Goal: Obtain resource: Download file/media

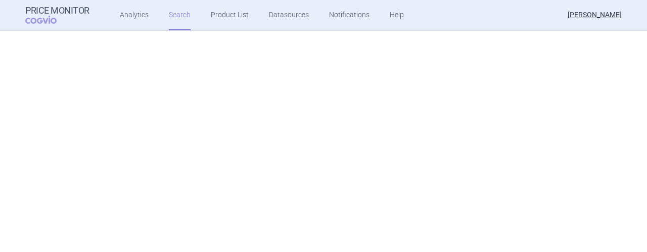
scroll to position [411, 0]
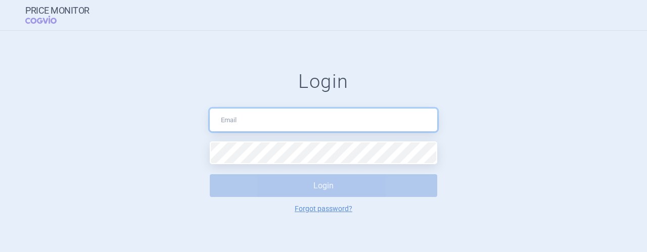
click at [263, 118] on input "text" at bounding box center [323, 120] width 227 height 23
type input "[EMAIL_ADDRESS][DOMAIN_NAME]"
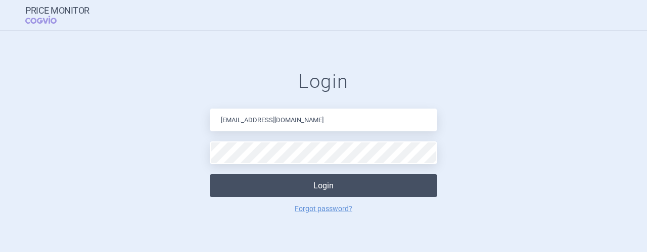
click at [318, 185] on button "Login" at bounding box center [323, 185] width 227 height 23
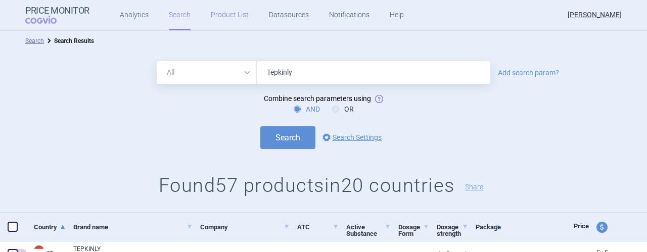
click at [225, 15] on link "Product List" at bounding box center [230, 15] width 38 height 30
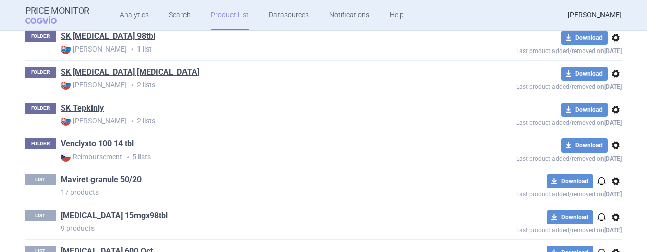
scroll to position [1268, 0]
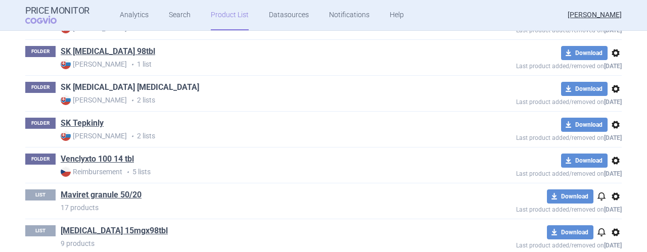
click at [104, 83] on link "SK [MEDICAL_DATA] [MEDICAL_DATA]" at bounding box center [130, 87] width 138 height 11
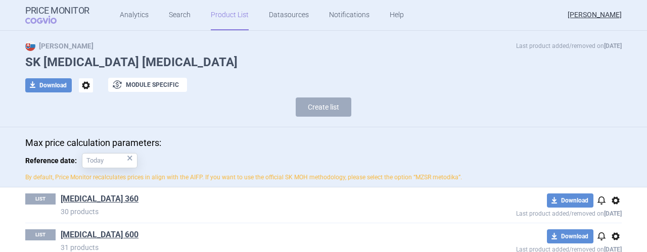
scroll to position [36, 0]
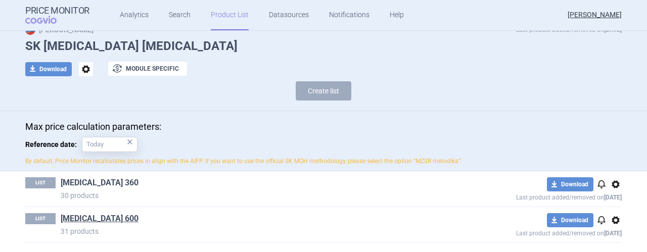
click at [80, 181] on link "[MEDICAL_DATA] 360" at bounding box center [100, 182] width 78 height 11
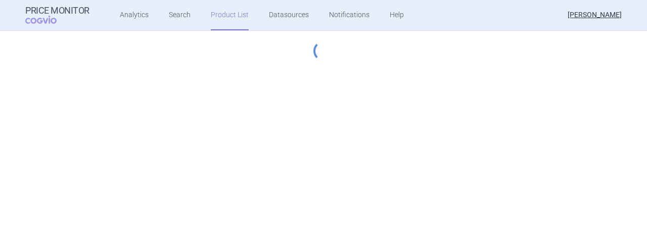
select select "[DATE]"
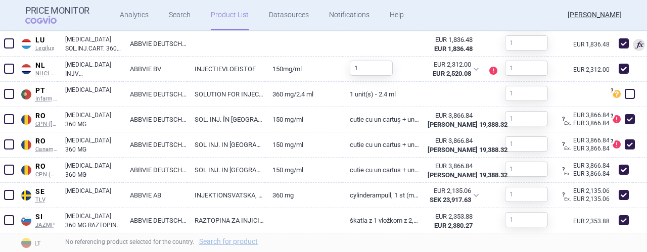
scroll to position [1094, 0]
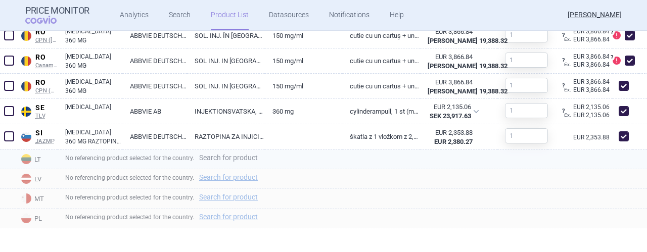
click at [237, 159] on link "Search for product" at bounding box center [228, 157] width 59 height 7
select select "country"
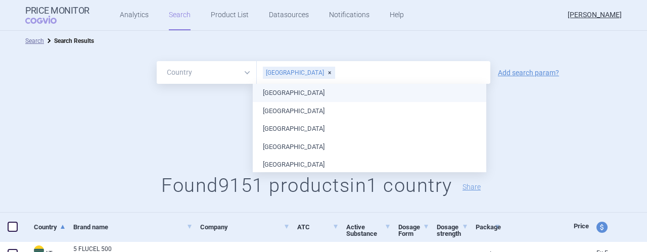
click at [362, 75] on input "text" at bounding box center [411, 72] width 150 height 13
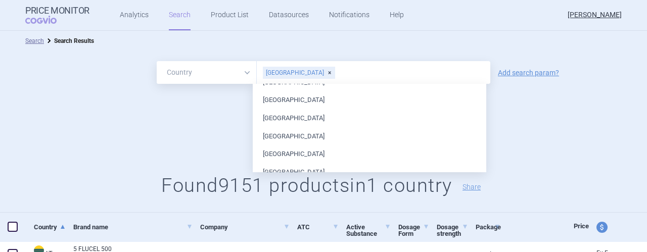
scroll to position [232, 0]
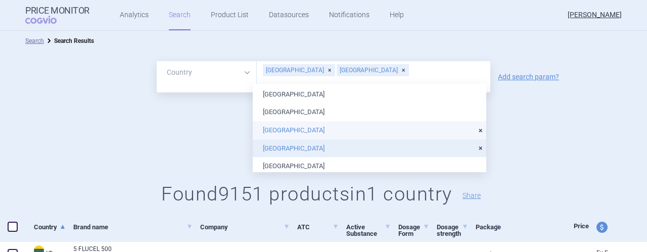
click at [277, 128] on li "[GEOGRAPHIC_DATA]" at bounding box center [369, 130] width 233 height 18
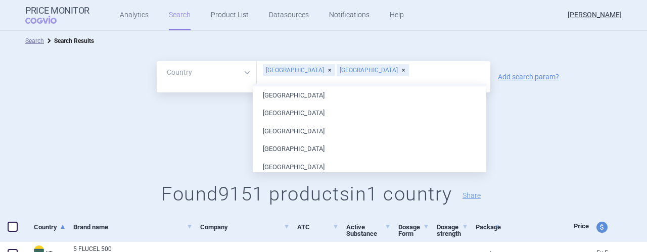
scroll to position [309, 0]
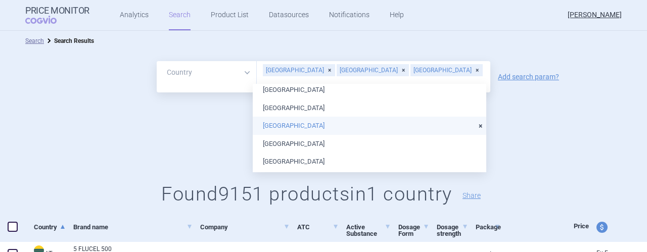
click at [280, 123] on li "[GEOGRAPHIC_DATA]" at bounding box center [369, 126] width 233 height 18
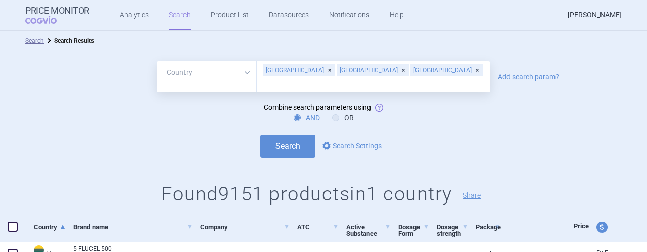
click at [561, 123] on form "All Brand Name ATC Company Active Substance Country Newer than [GEOGRAPHIC_DATA…" at bounding box center [323, 109] width 647 height 97
click at [519, 74] on link "Add search param?" at bounding box center [528, 76] width 61 height 7
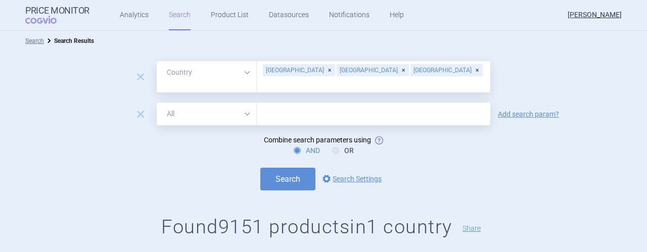
click at [289, 107] on input "text" at bounding box center [373, 114] width 233 height 23
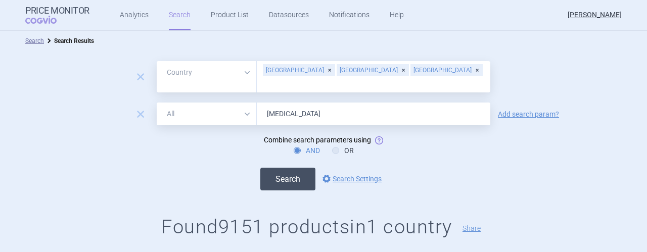
type input "[MEDICAL_DATA]"
click at [280, 168] on button "Search" at bounding box center [287, 179] width 55 height 23
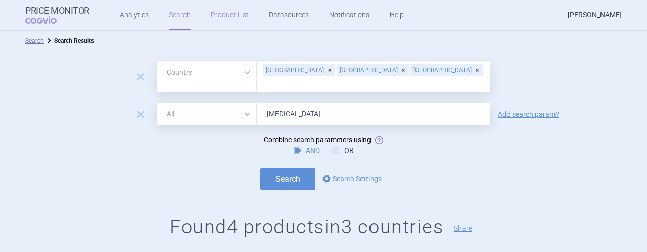
click at [221, 16] on link "Product List" at bounding box center [230, 15] width 38 height 30
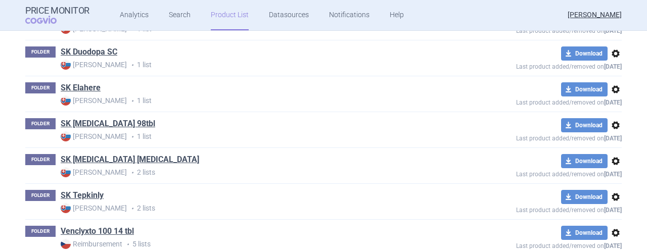
scroll to position [1183, 0]
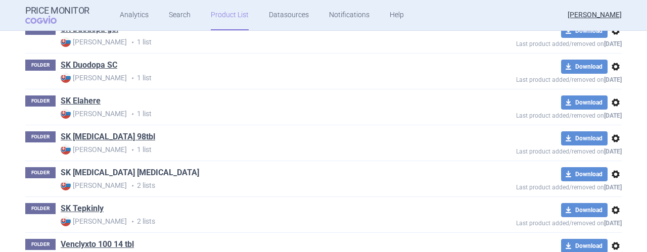
click at [84, 169] on link "SK [MEDICAL_DATA] [MEDICAL_DATA]" at bounding box center [130, 172] width 138 height 11
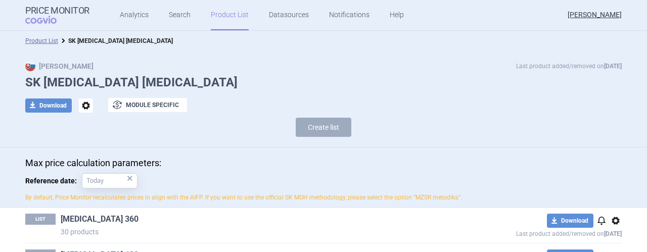
click at [88, 215] on link "[MEDICAL_DATA] 360" at bounding box center [100, 219] width 78 height 11
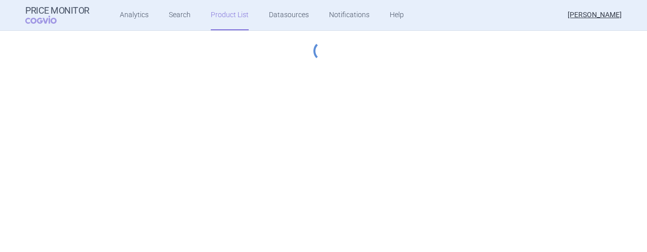
select select "[DATE]"
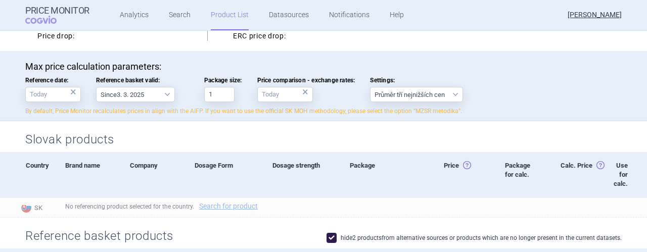
scroll to position [49, 0]
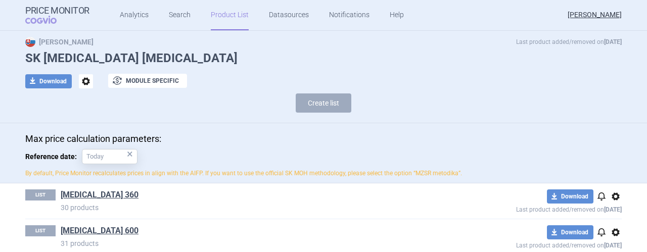
scroll to position [36, 0]
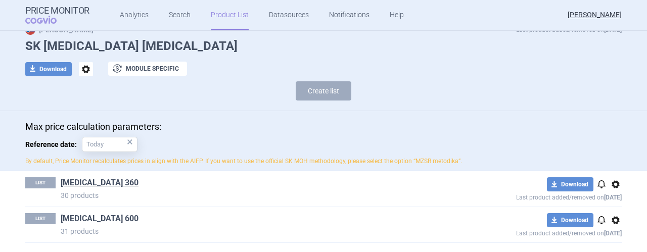
click at [74, 216] on link "[MEDICAL_DATA] 600" at bounding box center [100, 218] width 78 height 11
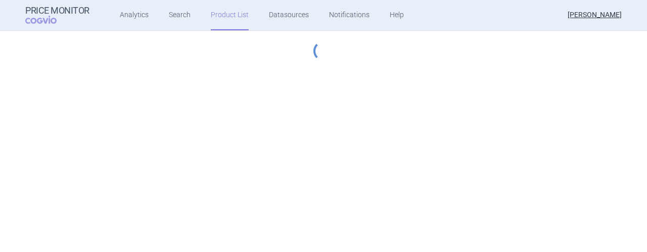
select select "[DATE]"
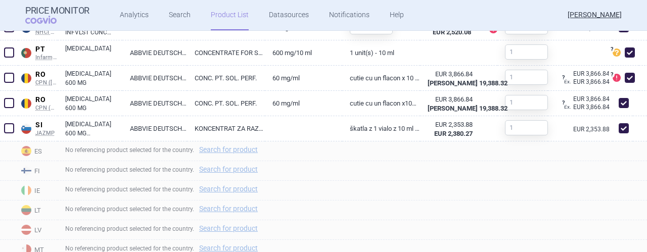
scroll to position [1022, 0]
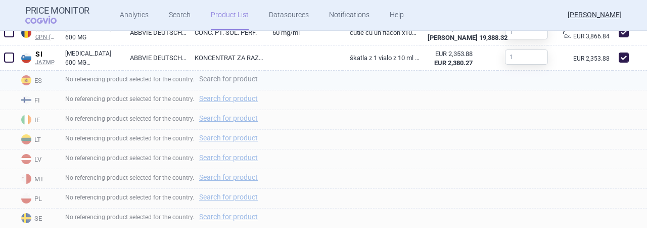
click at [233, 78] on link "Search for product" at bounding box center [228, 78] width 59 height 7
select select "country"
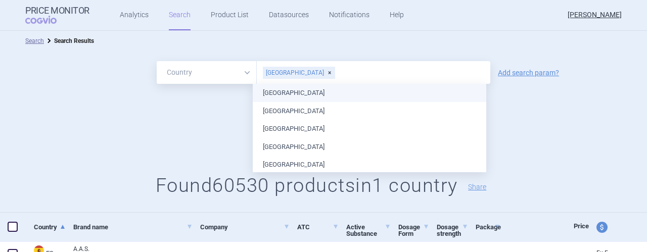
click at [347, 73] on input "text" at bounding box center [411, 72] width 150 height 13
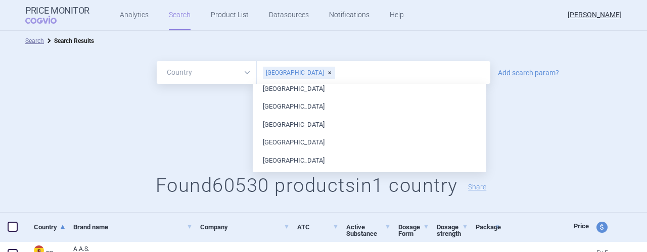
scroll to position [117, 0]
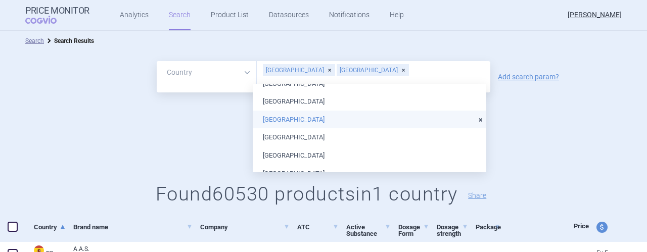
click at [272, 118] on li "[GEOGRAPHIC_DATA]" at bounding box center [369, 120] width 233 height 18
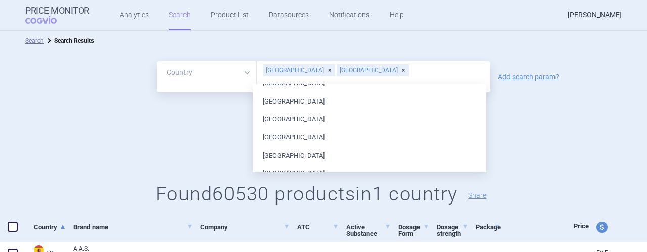
scroll to position [207, 0]
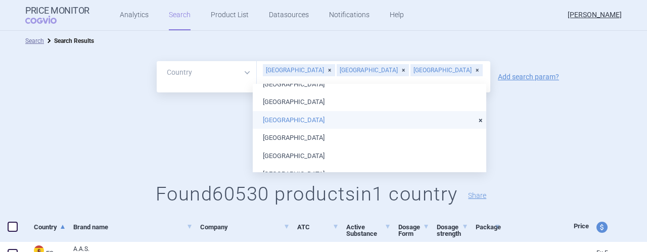
click at [274, 117] on li "[GEOGRAPHIC_DATA]" at bounding box center [369, 120] width 233 height 18
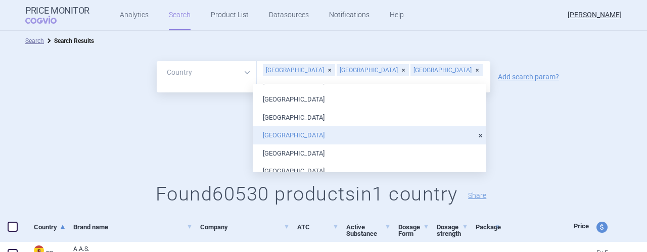
scroll to position [397, 0]
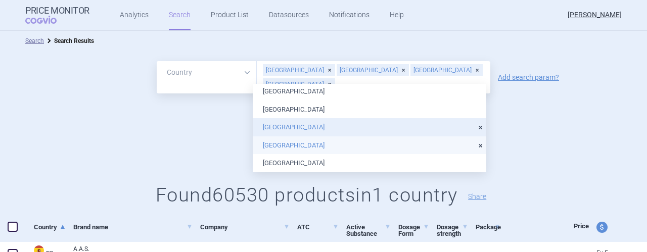
click at [279, 148] on li "[GEOGRAPHIC_DATA]" at bounding box center [369, 145] width 233 height 18
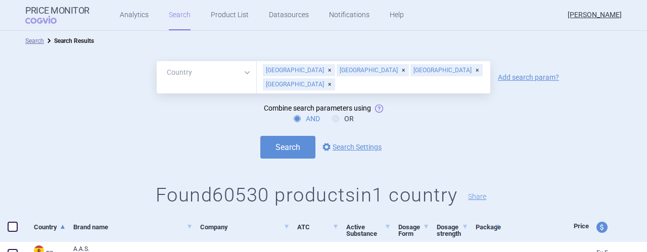
click at [545, 114] on form "All Brand Name ATC Company Active Substance Country Newer than [GEOGRAPHIC_DATA…" at bounding box center [323, 110] width 647 height 98
click at [529, 74] on link "Add search param?" at bounding box center [528, 77] width 61 height 7
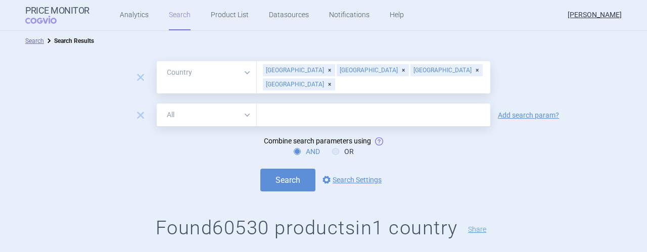
click at [297, 106] on input "text" at bounding box center [373, 115] width 233 height 23
type input "[MEDICAL_DATA]"
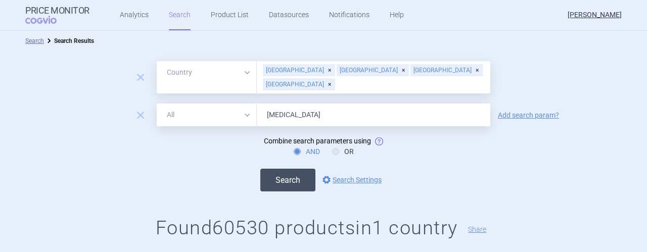
click at [279, 172] on button "Search" at bounding box center [287, 180] width 55 height 23
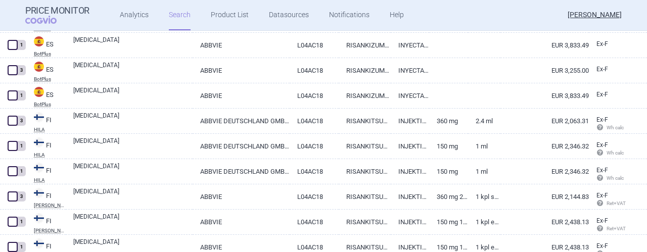
scroll to position [112, 0]
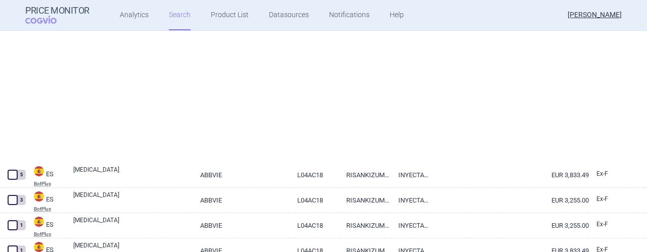
select select "country"
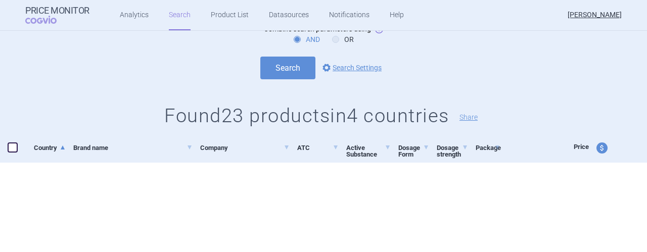
scroll to position [0, 0]
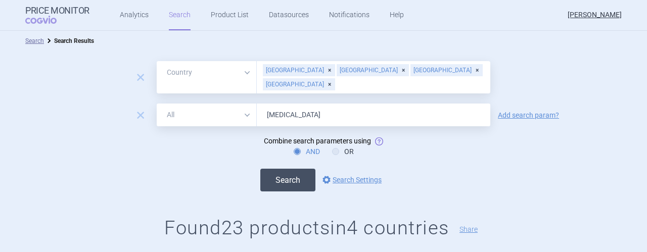
click at [281, 170] on button "Search" at bounding box center [287, 180] width 55 height 23
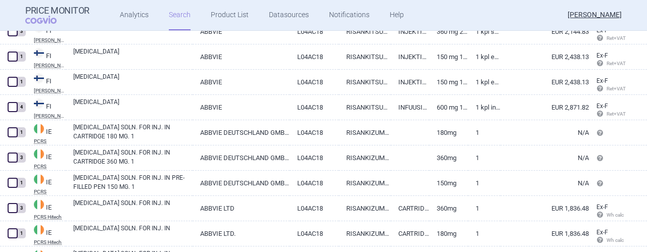
scroll to position [481, 0]
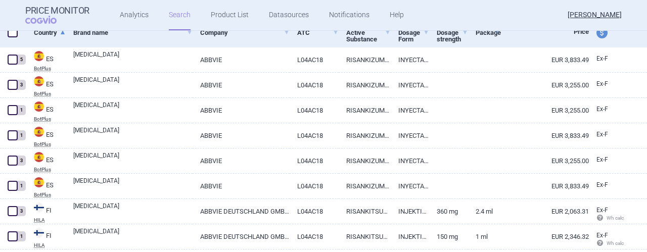
select select "country"
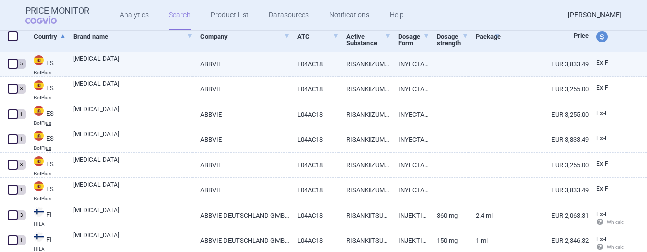
click at [243, 64] on link "ABBVIE" at bounding box center [241, 64] width 97 height 25
select select "EUR"
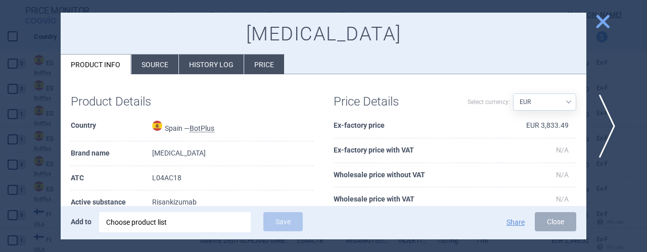
click at [159, 60] on li "Source" at bounding box center [154, 65] width 47 height 20
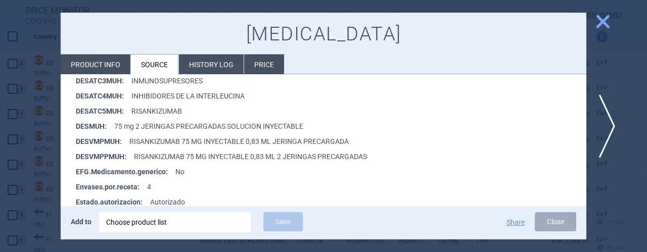
scroll to position [293, 0]
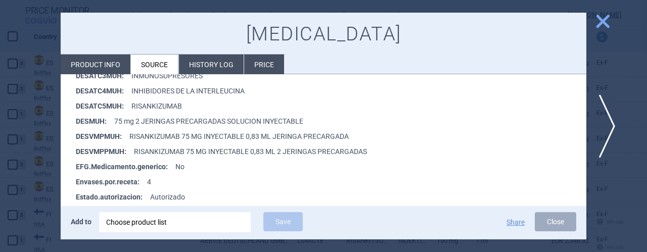
click at [606, 17] on span "close" at bounding box center [603, 22] width 18 height 18
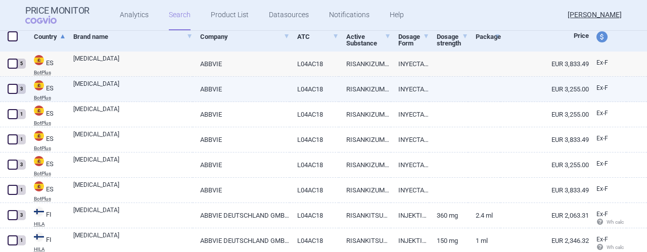
click at [117, 85] on link "[MEDICAL_DATA]" at bounding box center [132, 88] width 119 height 18
select select "EUR"
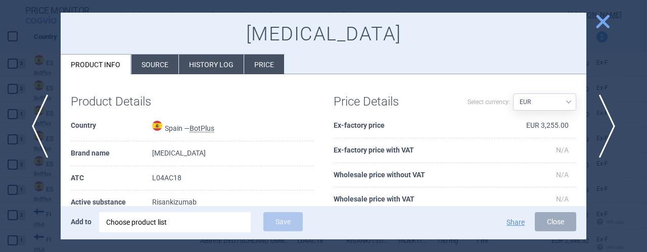
click at [155, 60] on li "Source" at bounding box center [154, 65] width 47 height 20
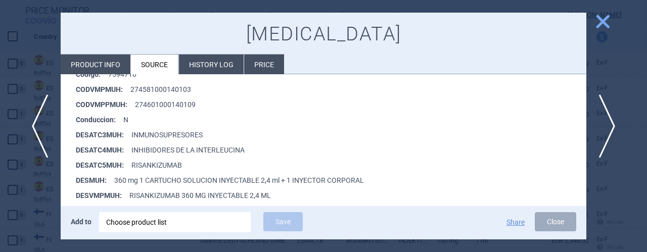
scroll to position [240, 0]
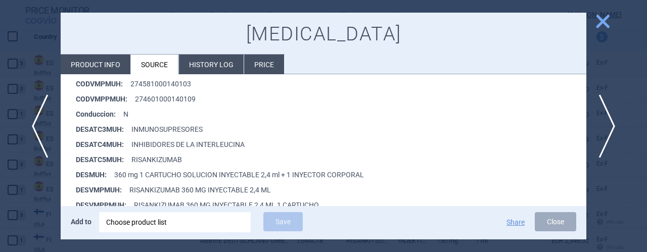
click at [603, 22] on span "close" at bounding box center [603, 22] width 18 height 18
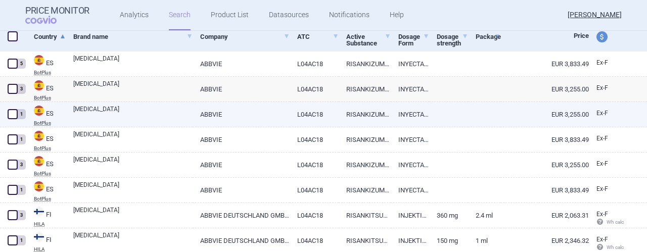
click at [167, 116] on link "[MEDICAL_DATA]" at bounding box center [132, 114] width 119 height 18
select select "EUR"
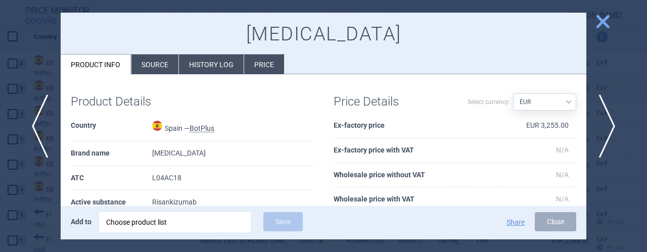
click at [156, 66] on li "Source" at bounding box center [154, 65] width 47 height 20
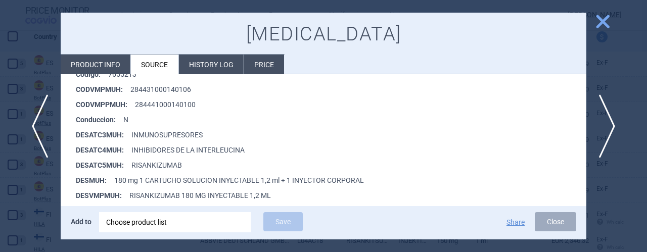
scroll to position [240, 0]
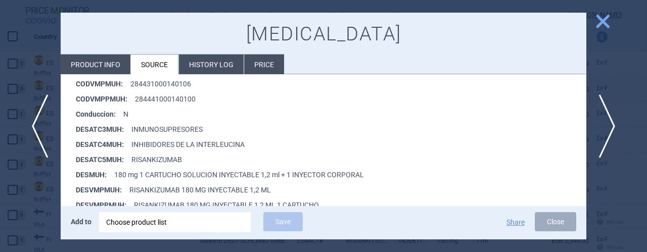
click at [609, 17] on span "close" at bounding box center [603, 22] width 18 height 18
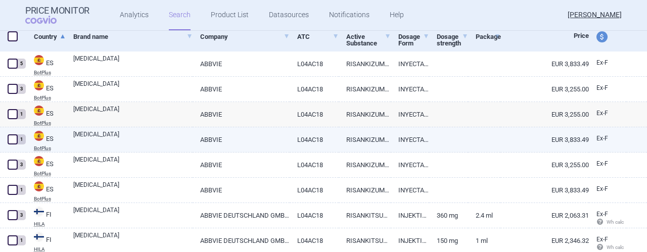
click at [256, 141] on link "ABBVIE" at bounding box center [241, 139] width 97 height 25
select select "EUR"
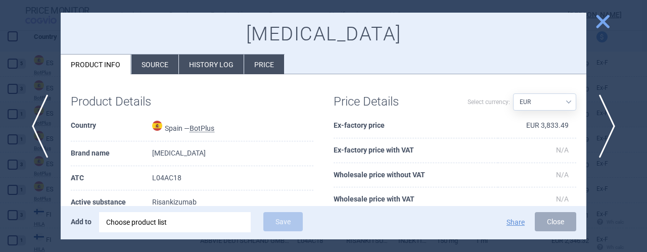
click at [153, 60] on li "Source" at bounding box center [154, 65] width 47 height 20
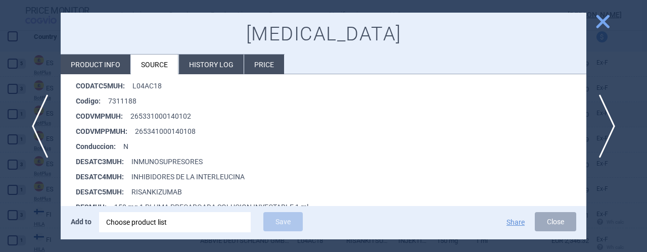
scroll to position [250, 0]
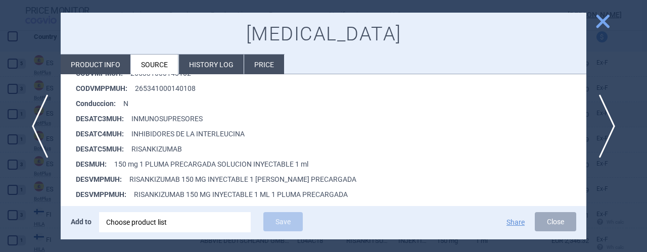
click at [603, 23] on span "close" at bounding box center [603, 22] width 18 height 18
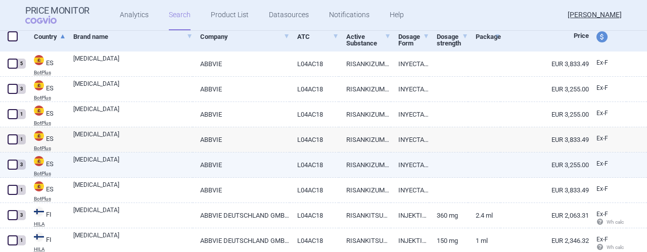
click at [144, 164] on link "[MEDICAL_DATA]" at bounding box center [132, 164] width 119 height 18
select select "EUR"
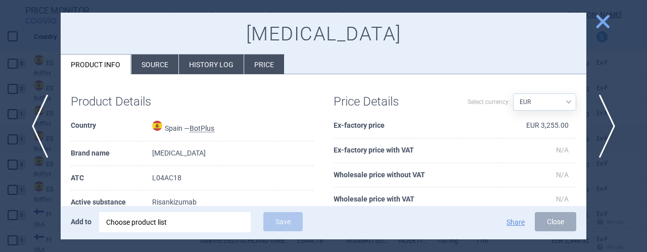
click at [152, 69] on li "Source" at bounding box center [154, 65] width 47 height 20
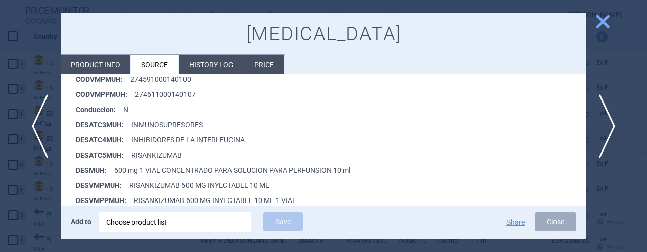
scroll to position [249, 0]
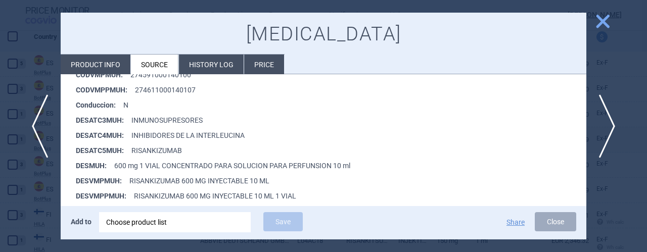
click at [602, 20] on span "close" at bounding box center [603, 22] width 18 height 18
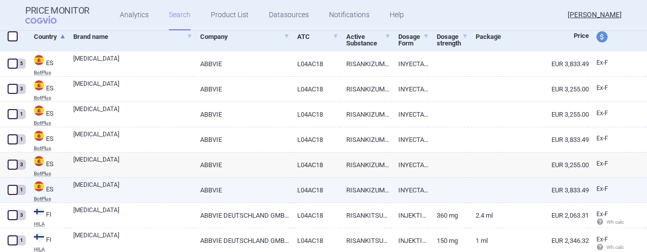
click at [156, 189] on link "[MEDICAL_DATA]" at bounding box center [132, 189] width 119 height 18
select select "EUR"
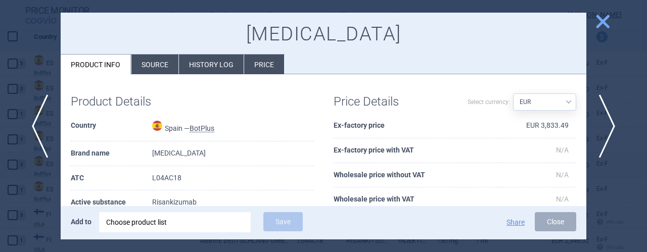
click at [147, 60] on li "Source" at bounding box center [154, 65] width 47 height 20
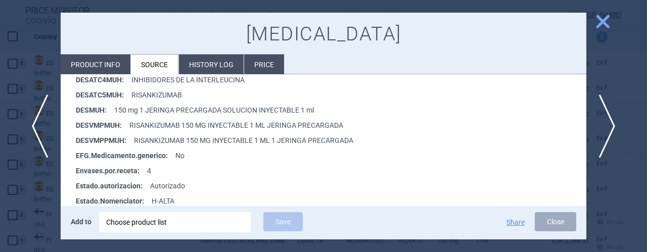
scroll to position [293, 0]
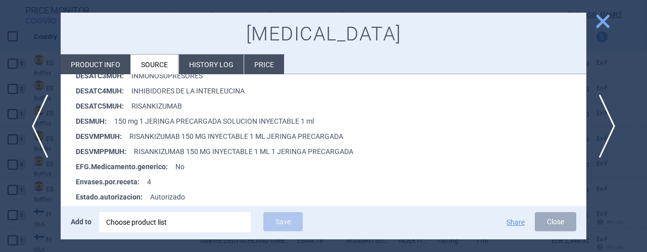
click at [603, 21] on span "close" at bounding box center [603, 22] width 18 height 18
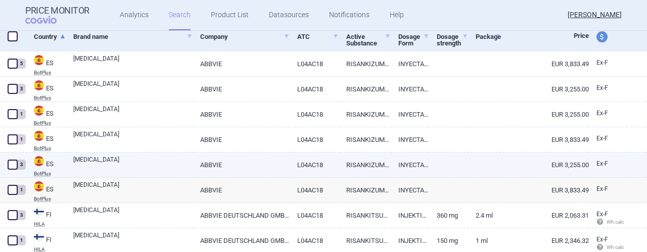
click at [111, 165] on link "[MEDICAL_DATA]" at bounding box center [132, 164] width 119 height 18
select select "EUR"
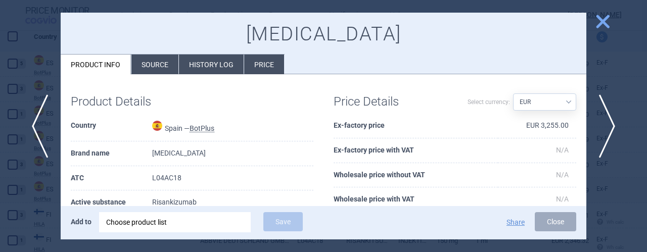
click at [159, 65] on li "Source" at bounding box center [154, 65] width 47 height 20
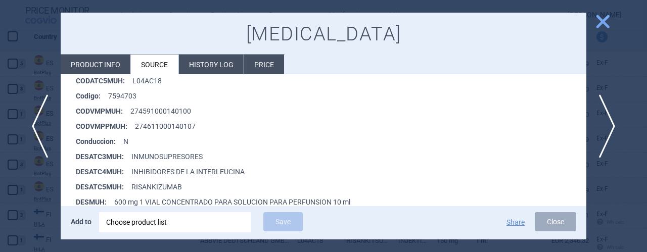
scroll to position [258, 0]
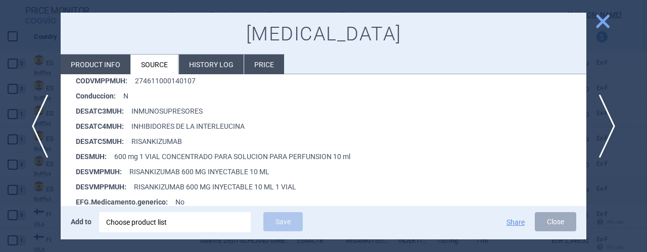
click at [608, 18] on span "close" at bounding box center [603, 22] width 18 height 18
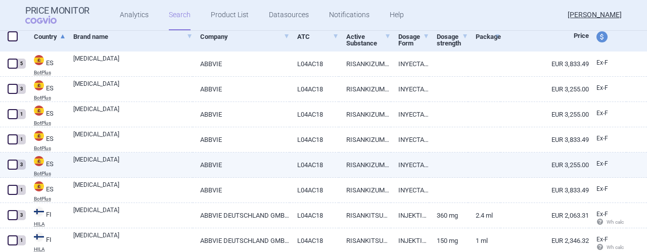
click at [12, 165] on span at bounding box center [13, 165] width 10 height 10
checkbox input "true"
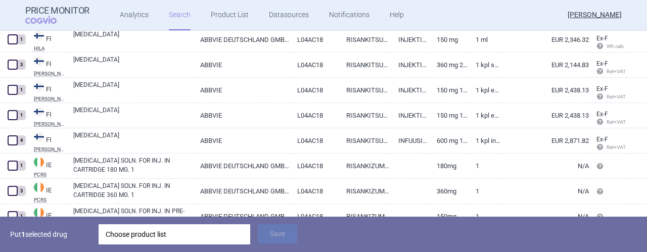
scroll to position [452, 0]
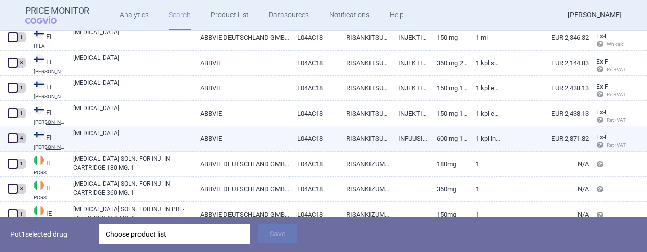
click at [11, 140] on span at bounding box center [13, 138] width 10 height 10
checkbox input "true"
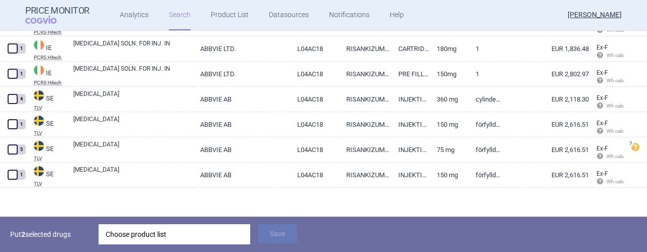
scroll to position [672, 0]
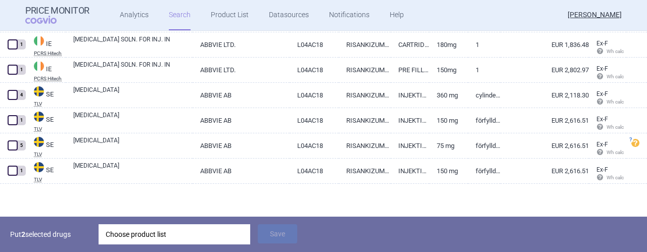
click at [188, 234] on div "Choose product list" at bounding box center [174, 234] width 137 height 20
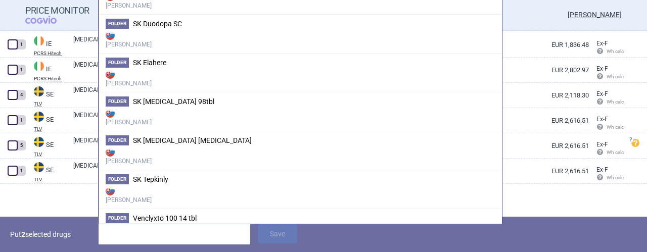
scroll to position [1143, 0]
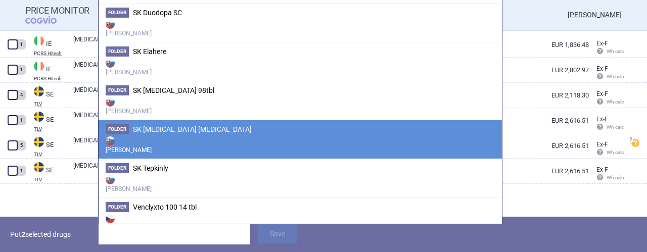
click at [208, 134] on strong "[PERSON_NAME]" at bounding box center [300, 144] width 389 height 20
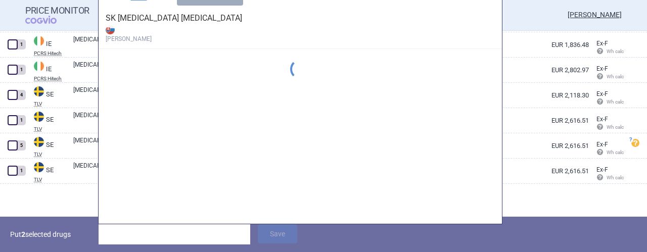
scroll to position [942, 0]
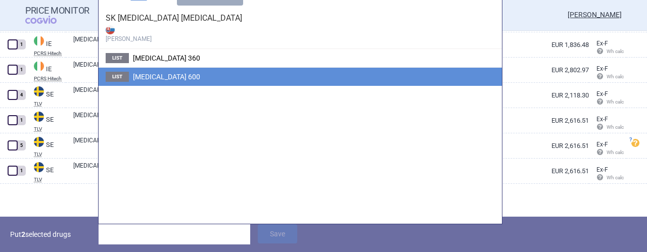
click at [154, 77] on span "[MEDICAL_DATA] 600" at bounding box center [166, 77] width 67 height 8
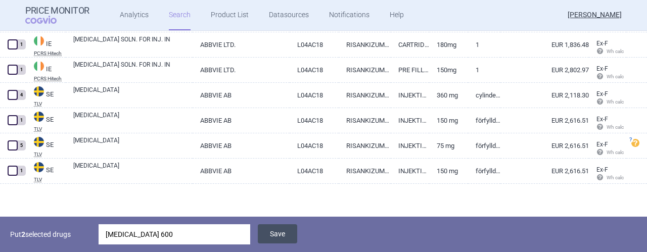
click at [281, 227] on button "Save" at bounding box center [277, 233] width 39 height 19
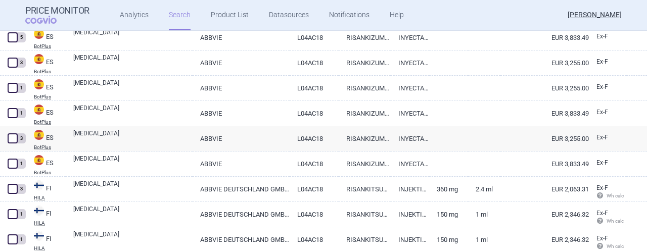
scroll to position [0, 0]
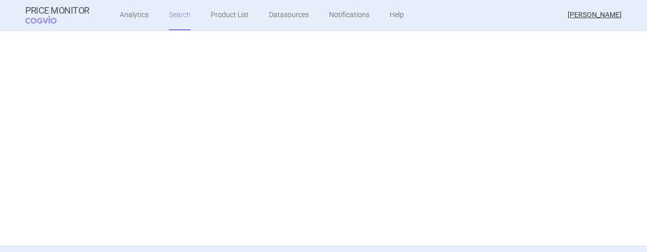
select select "country"
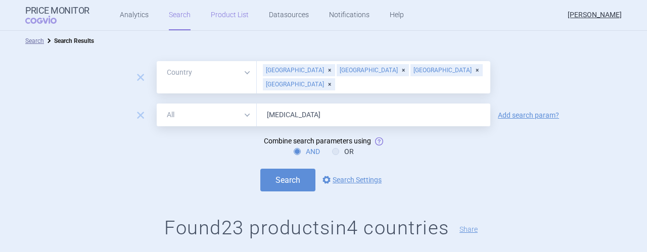
click at [229, 15] on link "Product List" at bounding box center [230, 15] width 38 height 30
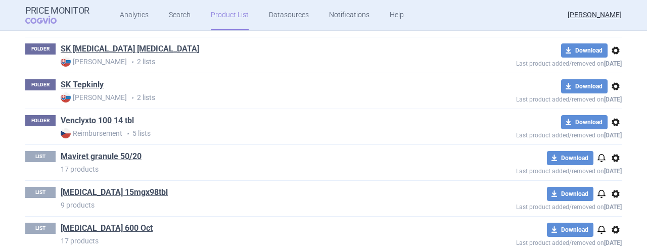
scroll to position [1254, 0]
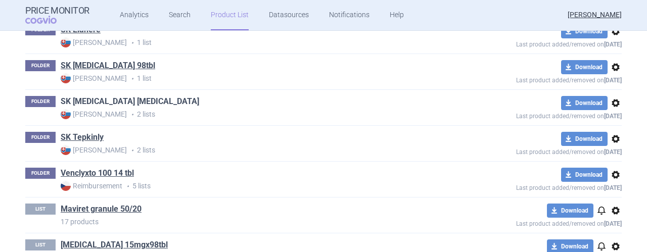
click at [84, 97] on link "SK [MEDICAL_DATA] [MEDICAL_DATA]" at bounding box center [130, 101] width 138 height 11
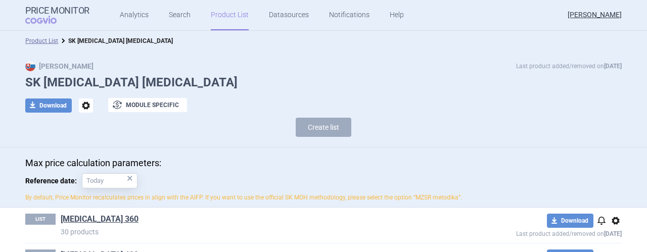
scroll to position [36, 0]
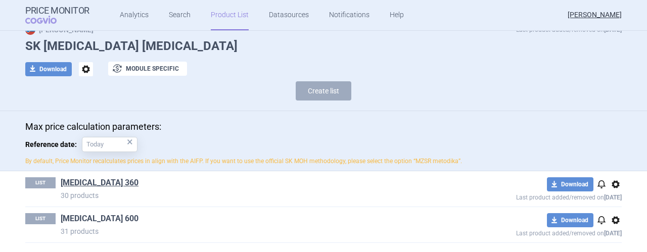
click at [85, 219] on link "[MEDICAL_DATA] 600" at bounding box center [100, 218] width 78 height 11
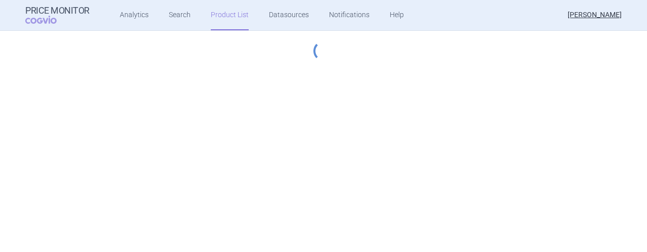
select select "[DATE]"
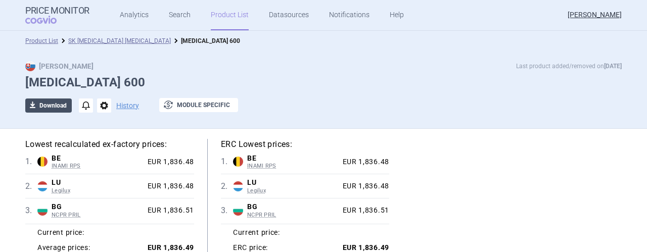
click at [49, 104] on button "download Download" at bounding box center [48, 106] width 46 height 14
select select "EUR"
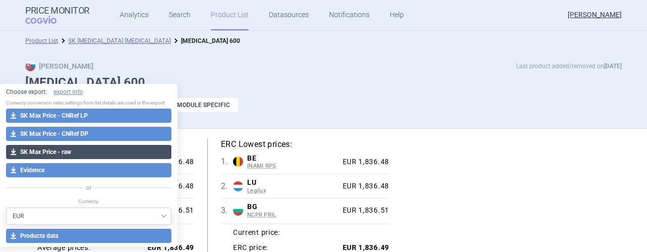
click at [82, 150] on button "download SK Max Price - raw" at bounding box center [88, 152] width 165 height 14
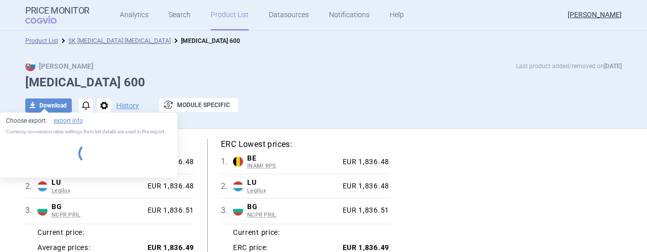
select select "EUR"
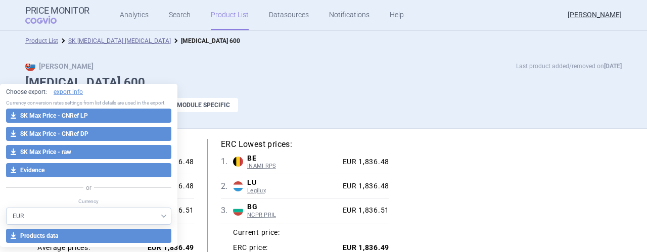
click at [377, 87] on h1 "[MEDICAL_DATA] 600" at bounding box center [323, 82] width 596 height 15
